Goal: Navigation & Orientation: Find specific page/section

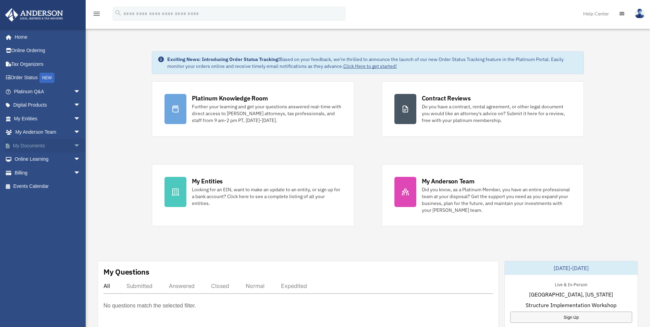
click at [53, 145] on link "My Documents arrow_drop_down" at bounding box center [48, 146] width 86 height 14
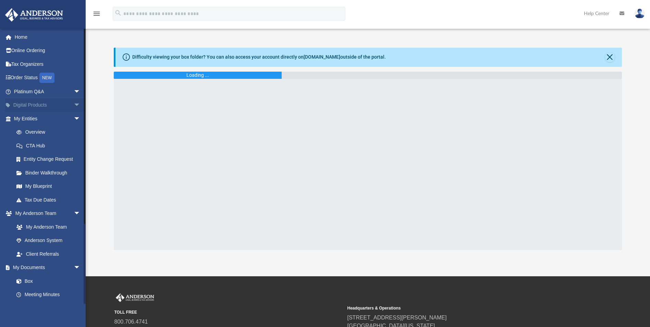
click at [64, 105] on link "Digital Products arrow_drop_down" at bounding box center [48, 105] width 86 height 14
click at [74, 106] on span "arrow_drop_down" at bounding box center [81, 105] width 14 height 14
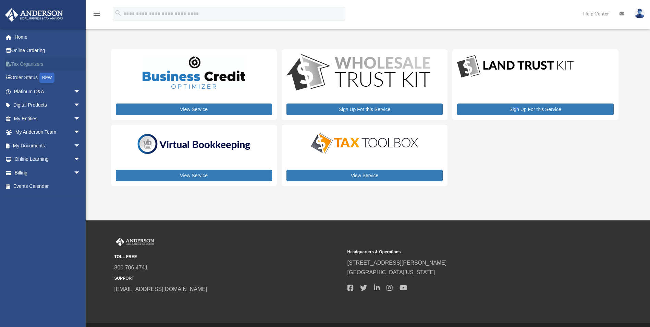
click at [28, 63] on link "Tax Organizers" at bounding box center [48, 64] width 86 height 14
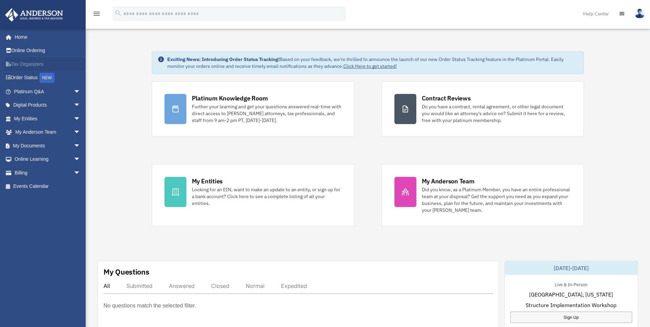
click at [28, 63] on link "Tax Organizers" at bounding box center [48, 64] width 86 height 14
click at [74, 132] on span "arrow_drop_down" at bounding box center [81, 132] width 14 height 14
click at [64, 185] on link "My Documents arrow_drop_down" at bounding box center [48, 187] width 86 height 14
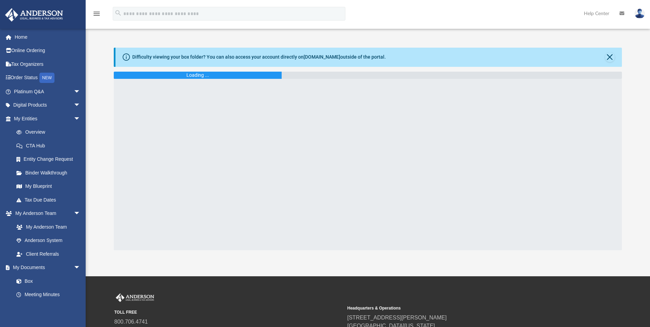
drag, startPoint x: 295, startPoint y: 57, endPoint x: 300, endPoint y: 57, distance: 4.8
click at [295, 57] on div "Difficulty viewing your box folder? You can also access your account directly o…" at bounding box center [259, 56] width 254 height 7
click at [307, 57] on link "[DOMAIN_NAME]" at bounding box center [322, 56] width 37 height 5
